Goal: Task Accomplishment & Management: Manage account settings

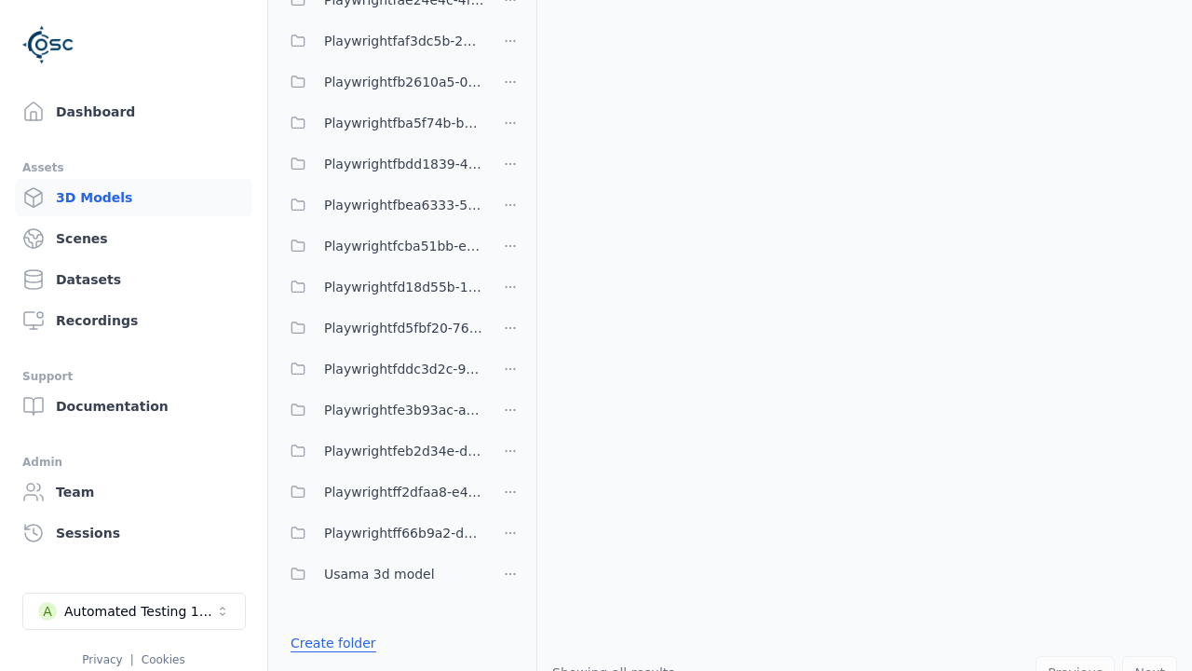
click at [327, 643] on link "Create folder" at bounding box center [334, 642] width 86 height 19
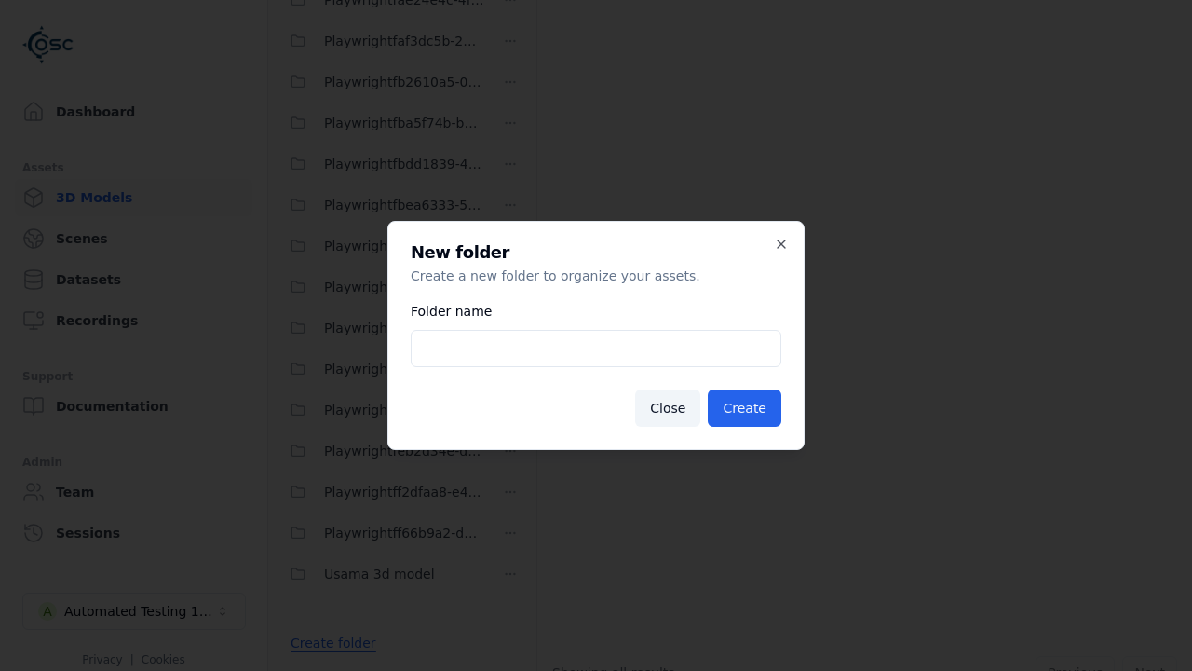
type input "**********"
click at [748, 408] on button "Create" at bounding box center [745, 407] width 74 height 37
